Goal: Transaction & Acquisition: Purchase product/service

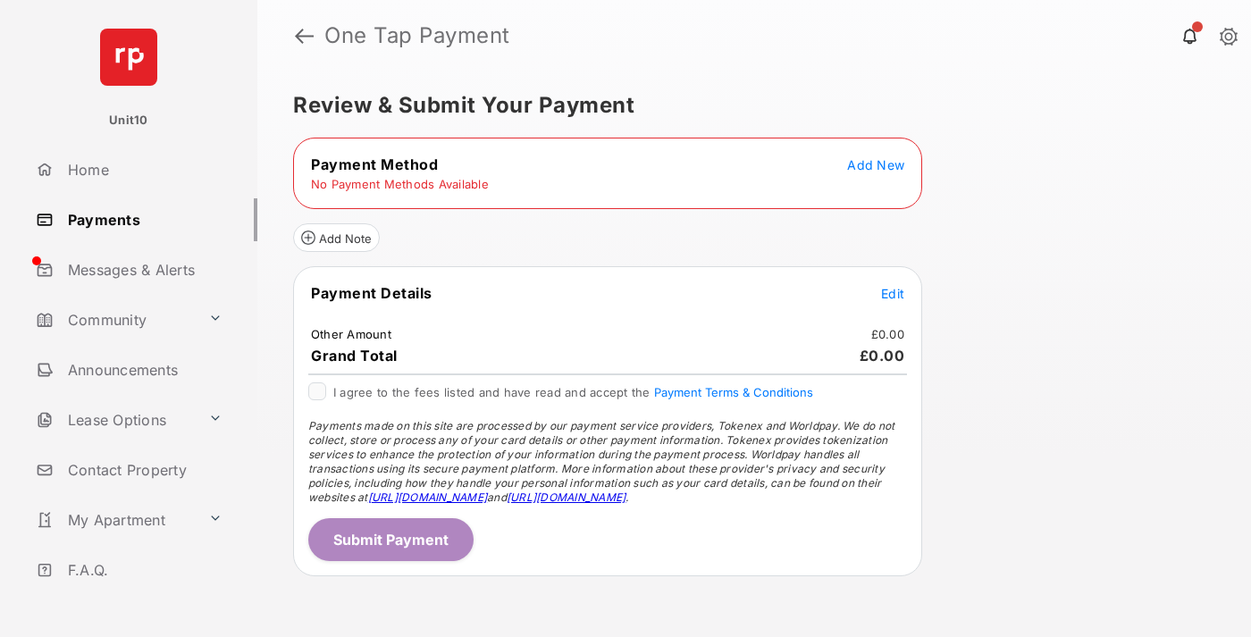
click at [876, 164] on span "Add New" at bounding box center [875, 164] width 57 height 15
